Goal: Navigation & Orientation: Find specific page/section

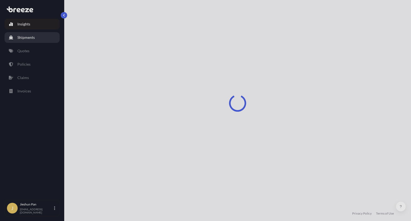
select select "2025"
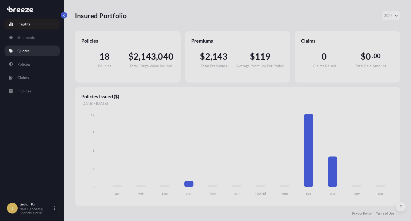
click at [34, 53] on link "Quotes" at bounding box center [32, 50] width 55 height 11
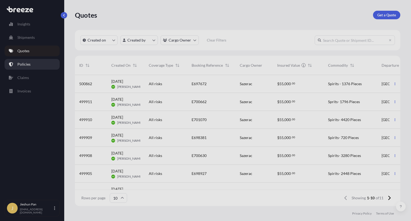
click at [37, 66] on link "Policies" at bounding box center [32, 64] width 55 height 11
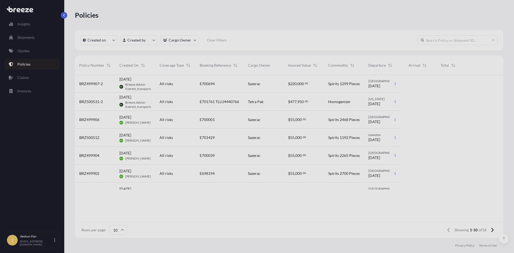
scroll to position [162, 424]
